Goal: Communication & Community: Answer question/provide support

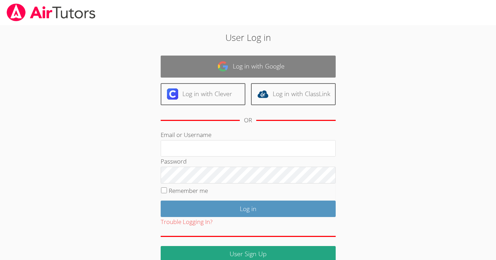
click at [289, 64] on link "Log in with Google" at bounding box center [248, 67] width 175 height 22
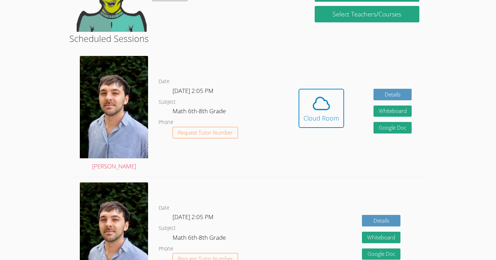
scroll to position [101, 0]
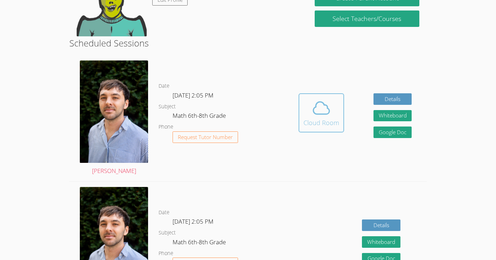
click at [337, 101] on span at bounding box center [321, 108] width 36 height 20
click at [327, 126] on div "Cloud Room" at bounding box center [321, 123] width 36 height 10
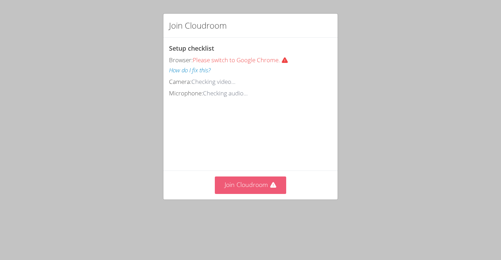
click at [234, 194] on button "Join Cloudroom" at bounding box center [251, 185] width 72 height 17
click at [260, 197] on div "Join Cloudroom" at bounding box center [250, 185] width 174 height 29
click at [264, 194] on button "Join Cloudroom" at bounding box center [251, 185] width 72 height 17
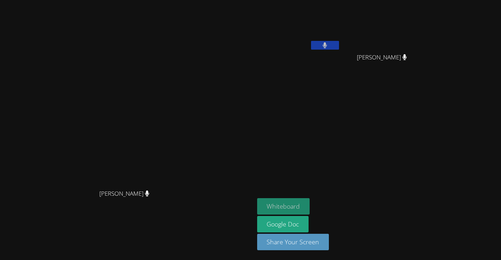
click at [310, 207] on button "Whiteboard" at bounding box center [283, 206] width 53 height 16
click at [310, 208] on button "Whiteboard" at bounding box center [283, 206] width 53 height 16
click at [501, 155] on div "Franco Uribe-Rheinbolt Franco Uribe-Rheinbolt David Silva Fernandes Jhon Reis-C…" at bounding box center [250, 130] width 501 height 260
click at [501, 154] on div "Franco Uribe-Rheinbolt Franco Uribe-Rheinbolt David Silva Fernandes Jhon Reis-C…" at bounding box center [250, 130] width 501 height 260
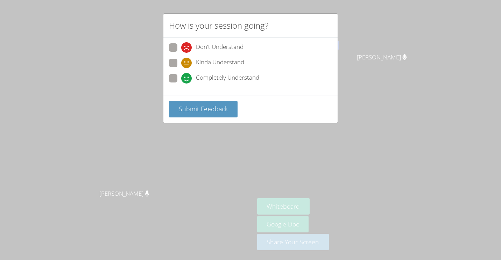
click at [180, 79] on label "Completely Understand" at bounding box center [214, 78] width 90 height 9
click at [181, 79] on input "Completely Understand" at bounding box center [184, 77] width 6 height 6
radio input "true"
click at [196, 112] on span "Submit Feedback" at bounding box center [203, 109] width 49 height 8
